Goal: Browse casually

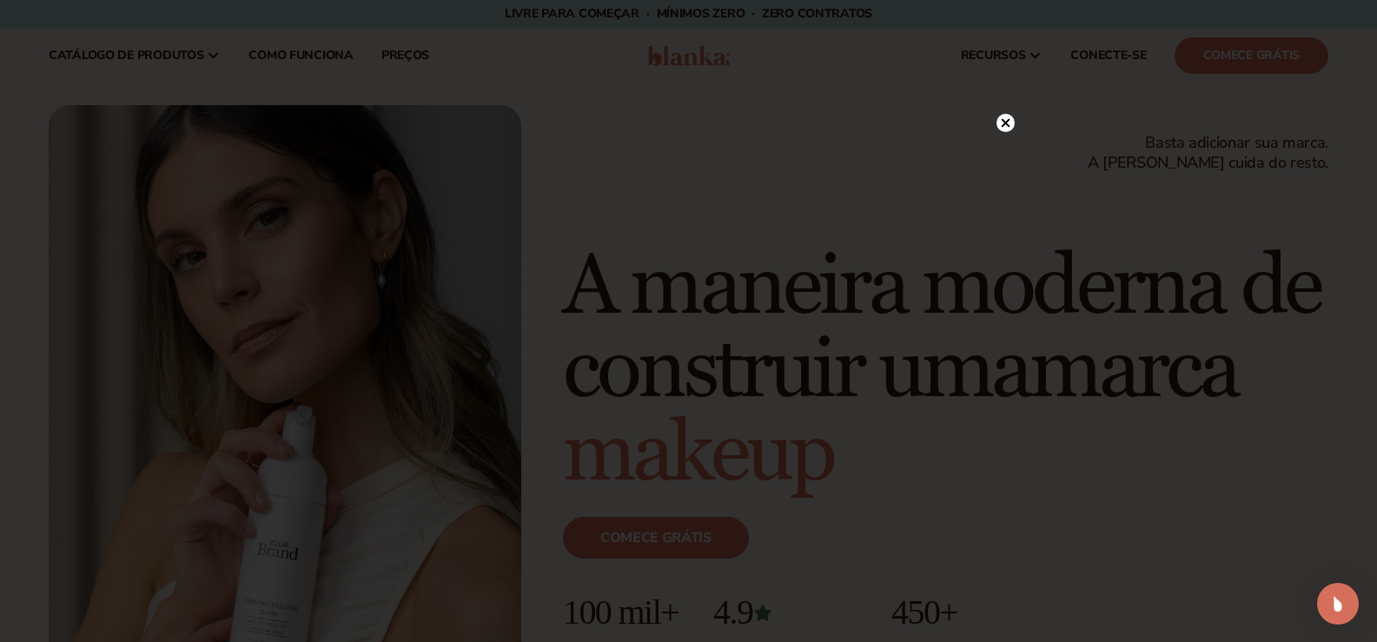
click at [1009, 117] on circle at bounding box center [1005, 123] width 18 height 18
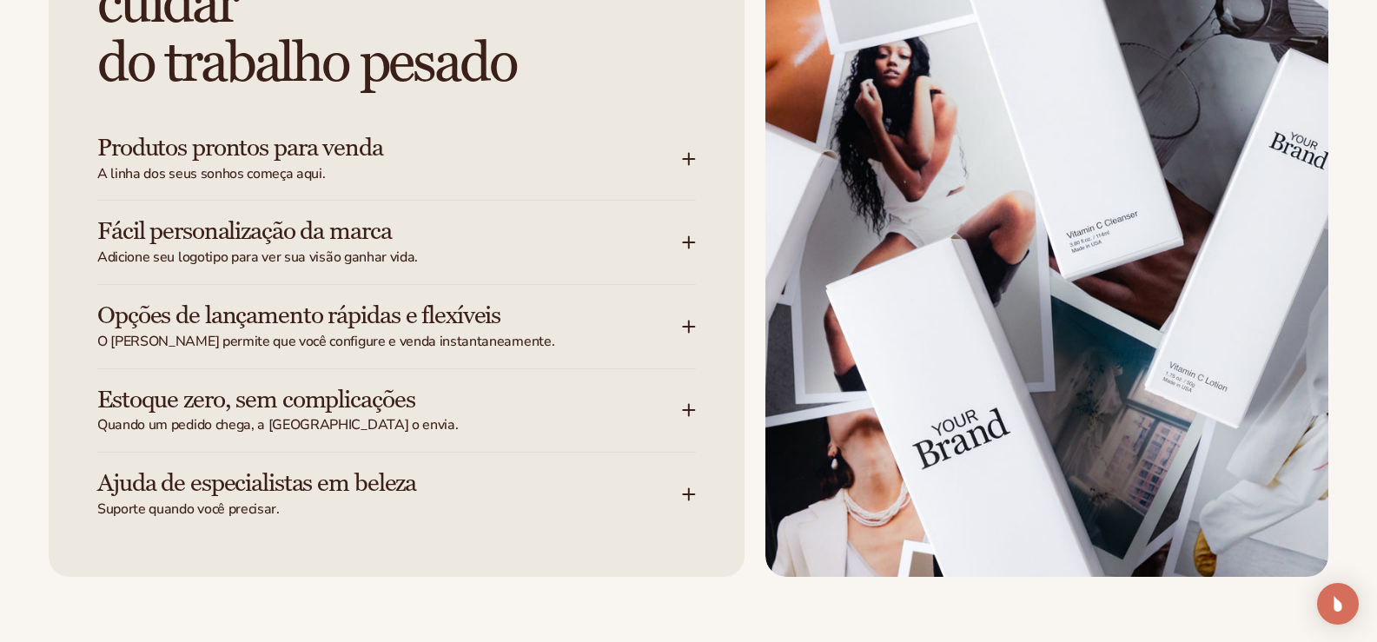
scroll to position [2432, 0]
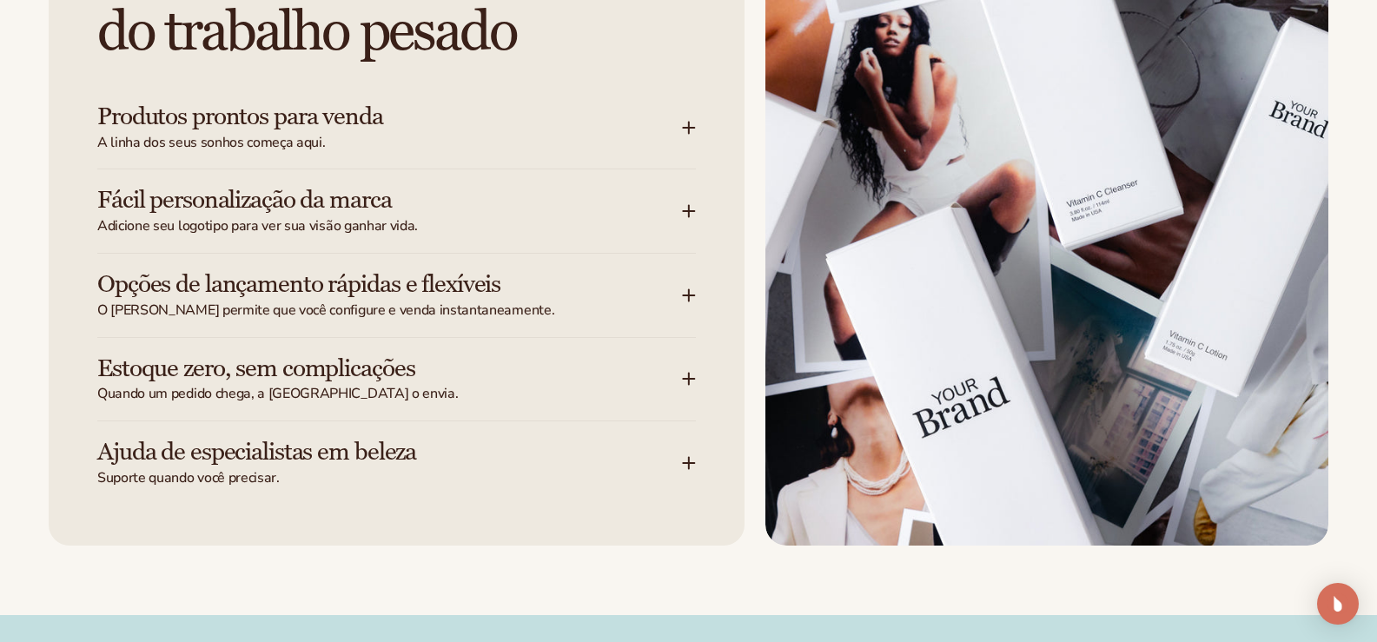
click at [678, 355] on div "Estoque zero, sem complicações Quando um pedido chega, a [PERSON_NAME] o envia." at bounding box center [389, 379] width 585 height 49
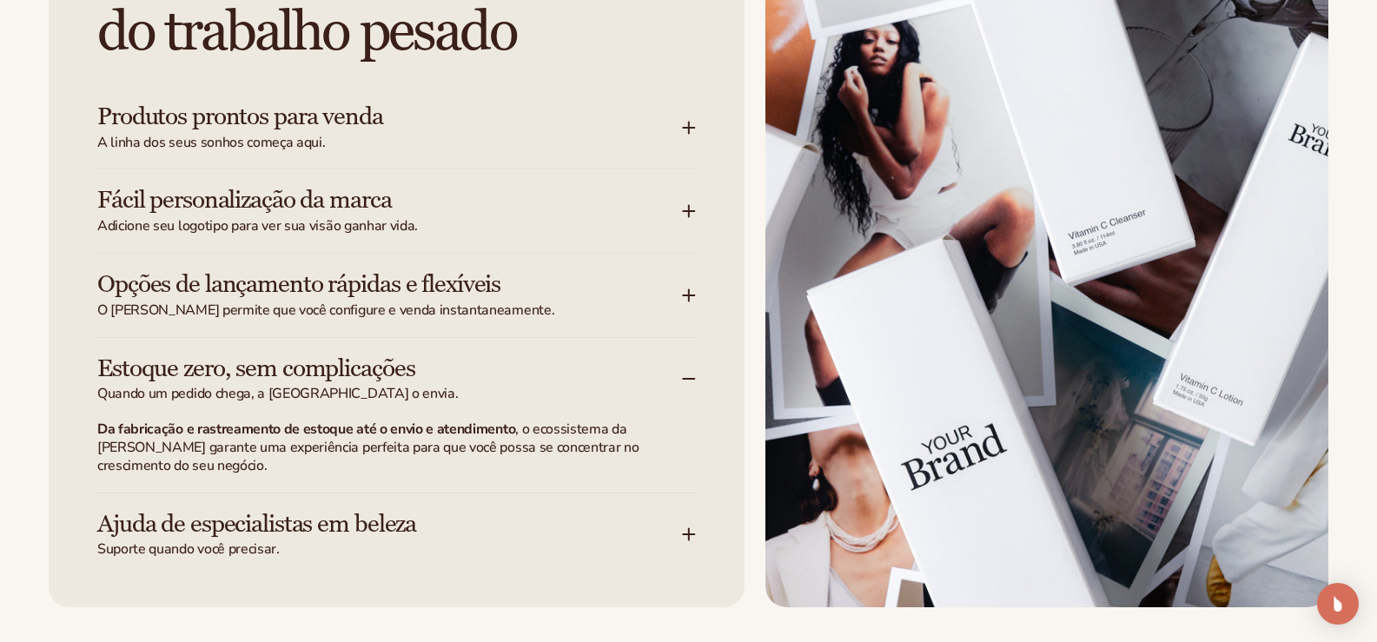
click at [694, 295] on icon at bounding box center [689, 295] width 11 height 0
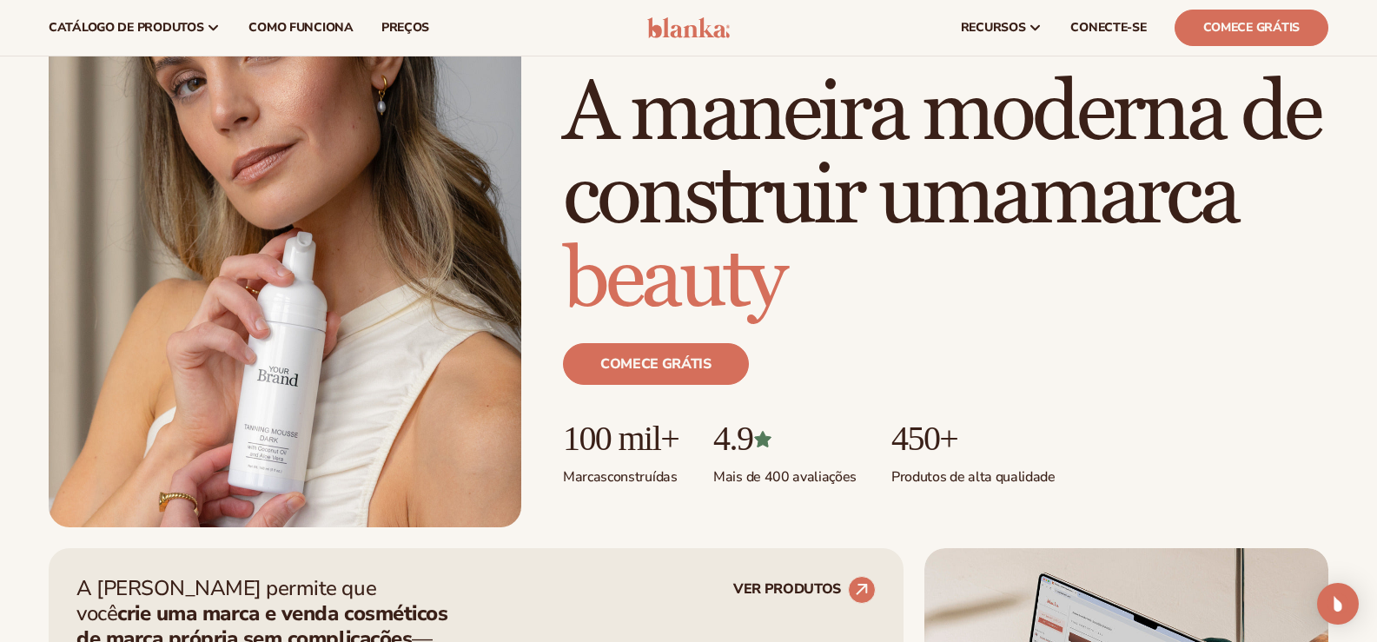
scroll to position [0, 0]
